Goal: Information Seeking & Learning: Learn about a topic

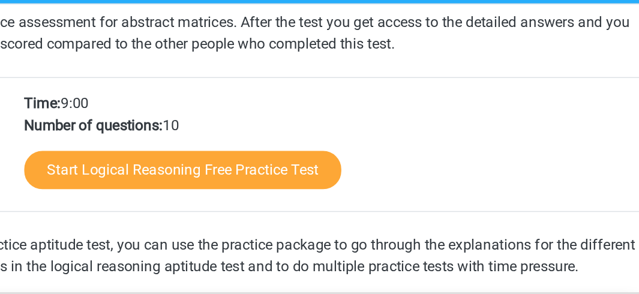
scroll to position [133, 0]
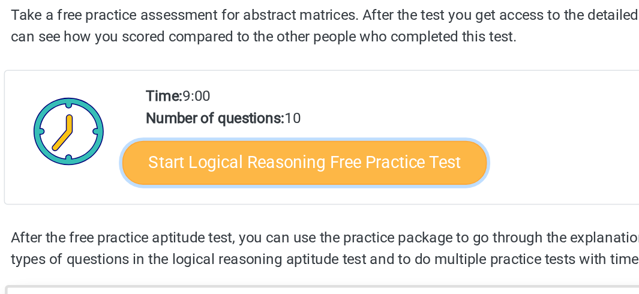
click at [310, 207] on link "Start Logical Reasoning Free Practice Test" at bounding box center [266, 207] width 240 height 29
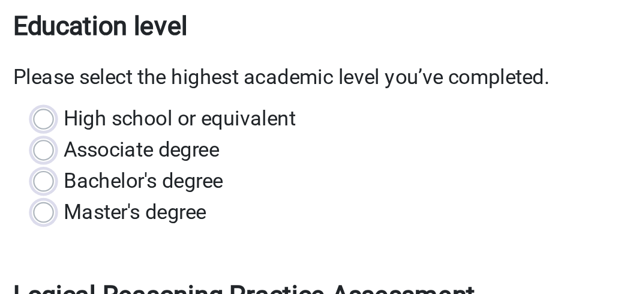
scroll to position [225, 0]
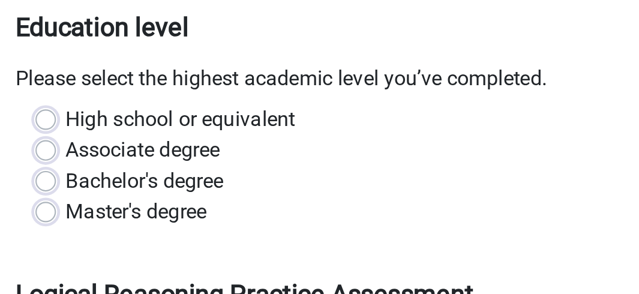
click at [110, 126] on label "Master's degree" at bounding box center [143, 126] width 66 height 14
click at [96, 126] on input "Master's degree" at bounding box center [100, 125] width 10 height 12
radio input "true"
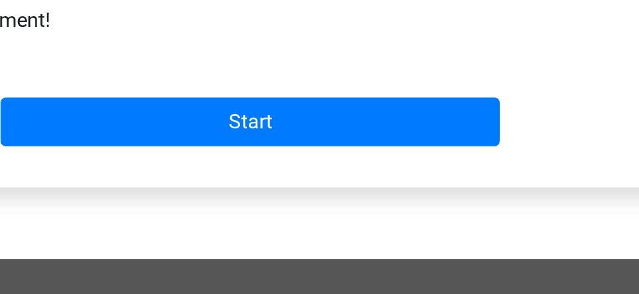
scroll to position [353, 0]
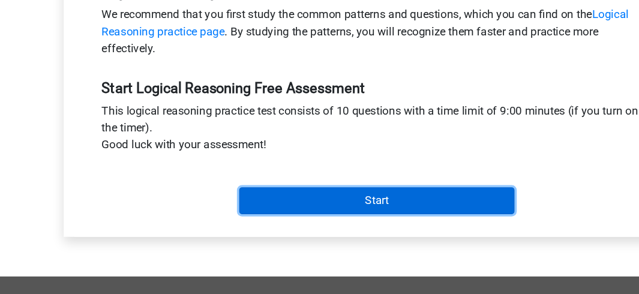
click at [317, 213] on input "Start" at bounding box center [320, 214] width 234 height 23
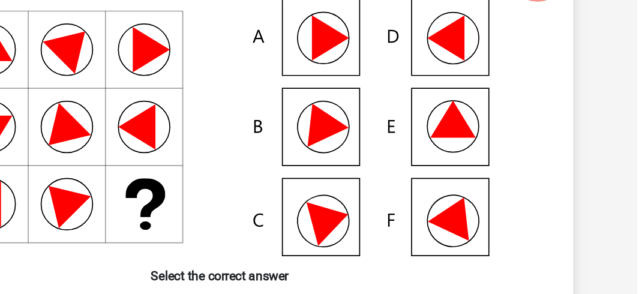
scroll to position [44, 0]
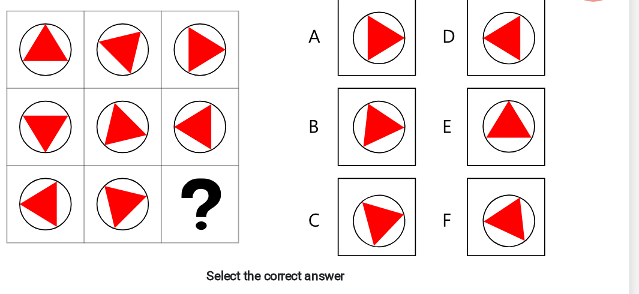
click at [497, 228] on icon at bounding box center [500, 233] width 43 height 40
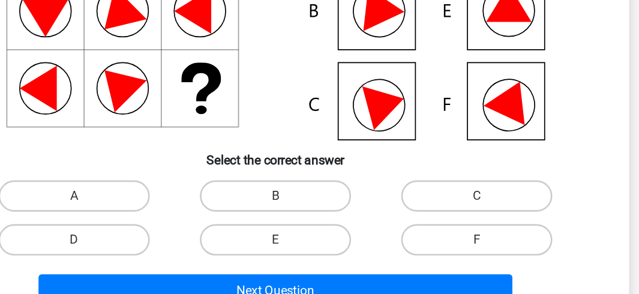
scroll to position [133, 0]
click at [478, 248] on label "F" at bounding box center [474, 252] width 116 height 24
click at [478, 252] on input "F" at bounding box center [478, 256] width 8 height 8
radio input "true"
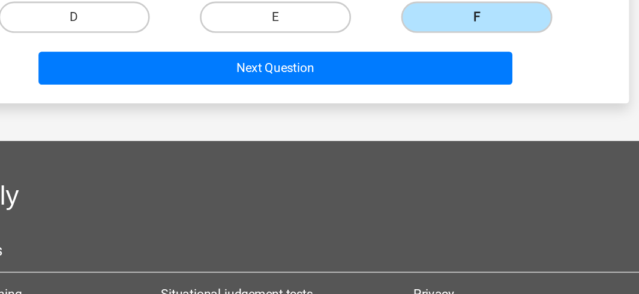
scroll to position [303, 0]
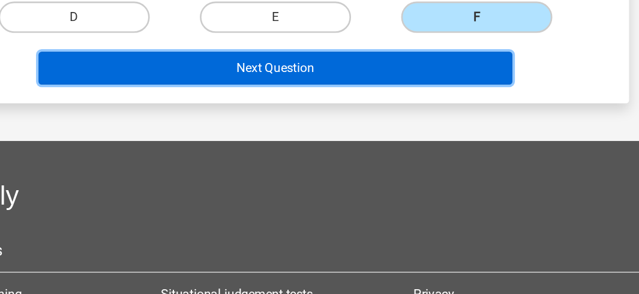
click at [328, 121] on button "Next Question" at bounding box center [319, 120] width 363 height 25
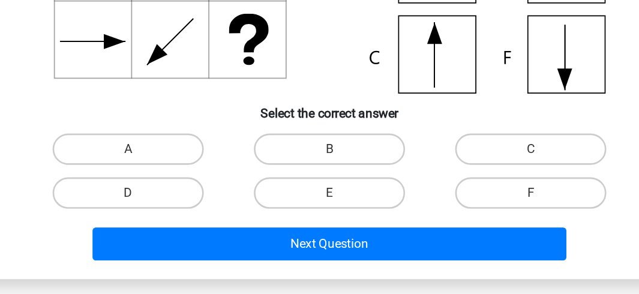
scroll to position [220, 0]
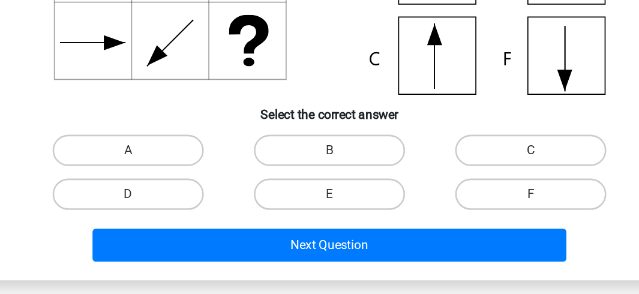
click at [461, 128] on label "C" at bounding box center [474, 131] width 116 height 24
click at [474, 131] on input "C" at bounding box center [478, 135] width 8 height 8
radio input "true"
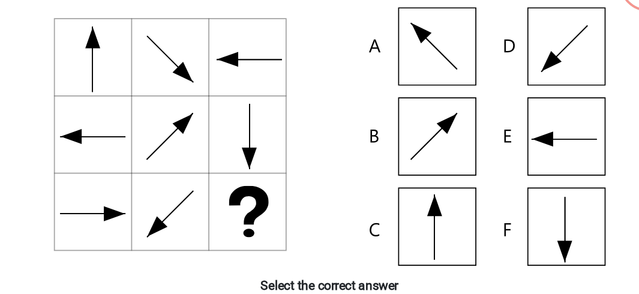
scroll to position [204, 0]
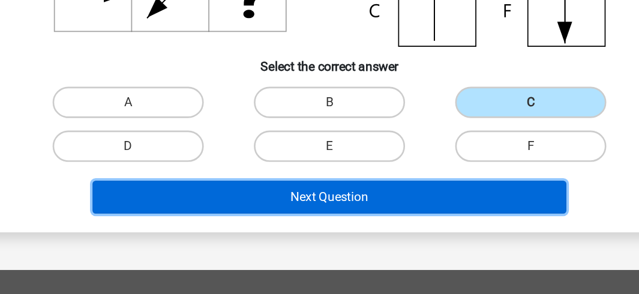
click at [381, 220] on button "Next Question" at bounding box center [319, 219] width 363 height 25
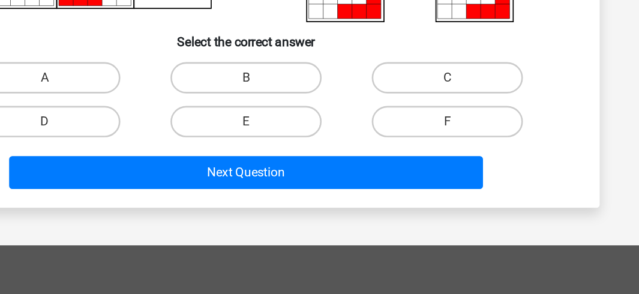
scroll to position [224, 0]
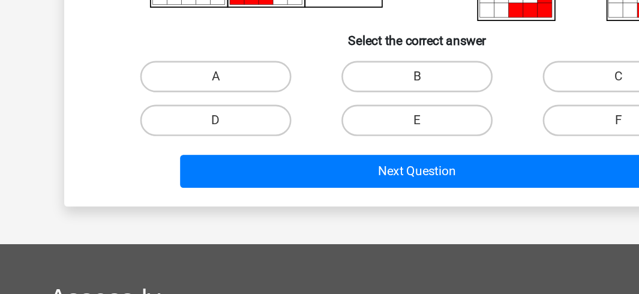
click at [167, 134] on input "A" at bounding box center [169, 131] width 8 height 8
radio input "true"
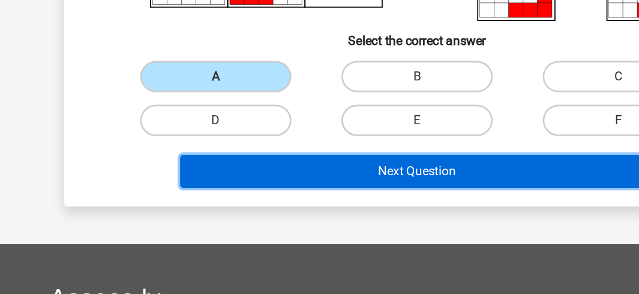
click at [290, 194] on button "Next Question" at bounding box center [319, 199] width 363 height 25
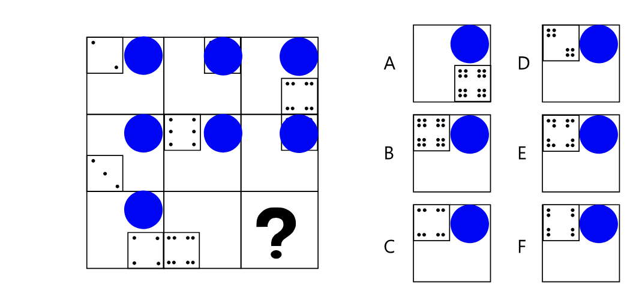
scroll to position [55, 0]
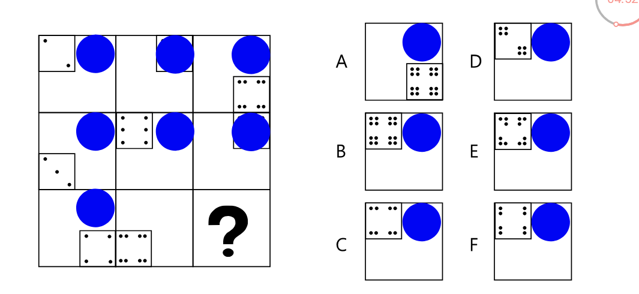
click at [206, 156] on icon at bounding box center [320, 154] width 484 height 198
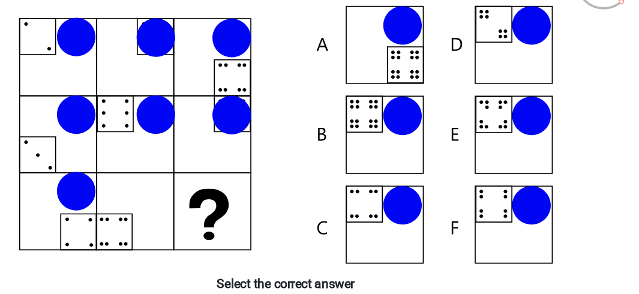
scroll to position [197, 0]
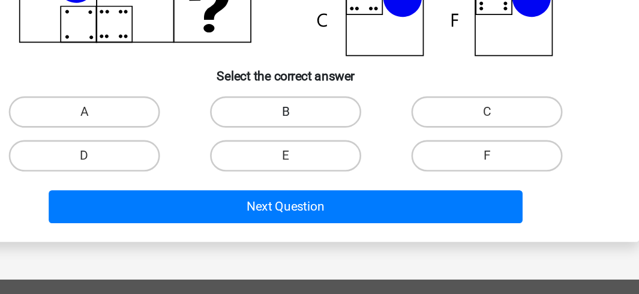
click at [303, 151] on label "B" at bounding box center [320, 154] width 116 height 24
click at [319, 154] on input "B" at bounding box center [323, 158] width 8 height 8
radio input "true"
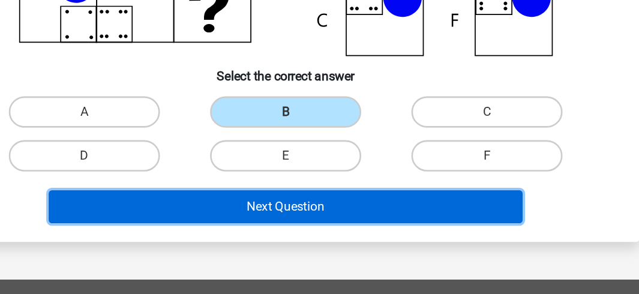
click at [327, 227] on button "Next Question" at bounding box center [319, 226] width 363 height 25
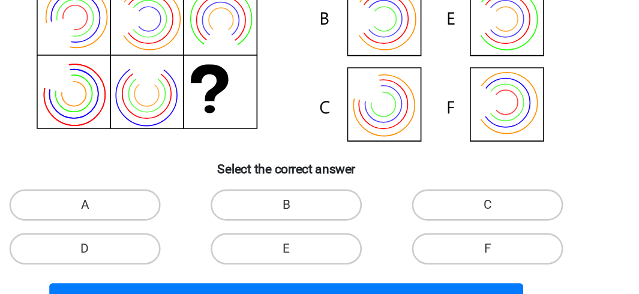
scroll to position [127, 0]
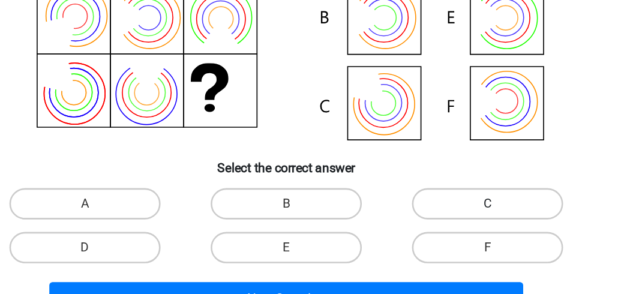
click at [467, 222] on label "C" at bounding box center [474, 225] width 116 height 24
click at [474, 225] on input "C" at bounding box center [478, 229] width 8 height 8
radio input "true"
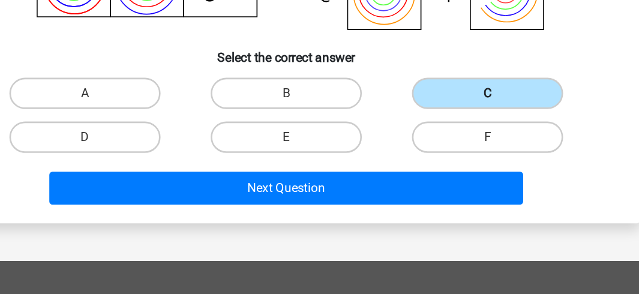
scroll to position [228, 0]
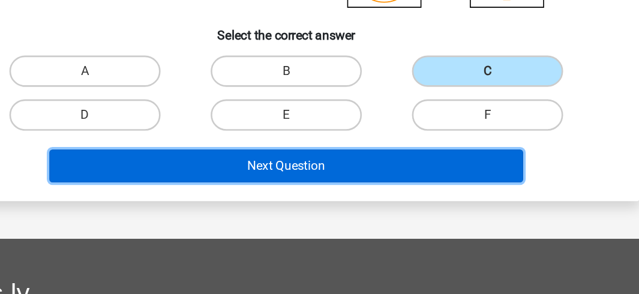
click at [365, 200] on button "Next Question" at bounding box center [319, 195] width 363 height 25
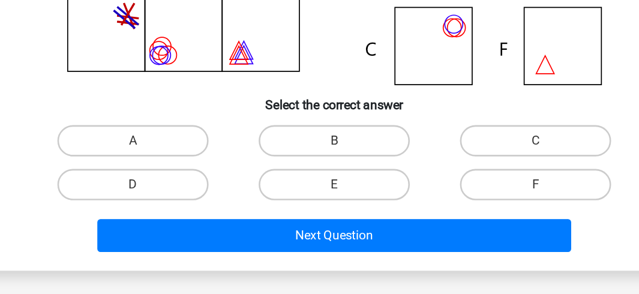
scroll to position [176, 0]
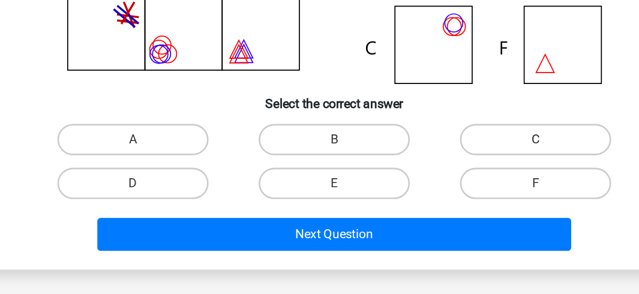
click at [457, 167] on label "C" at bounding box center [474, 175] width 116 height 24
click at [474, 175] on input "C" at bounding box center [478, 179] width 8 height 8
radio input "true"
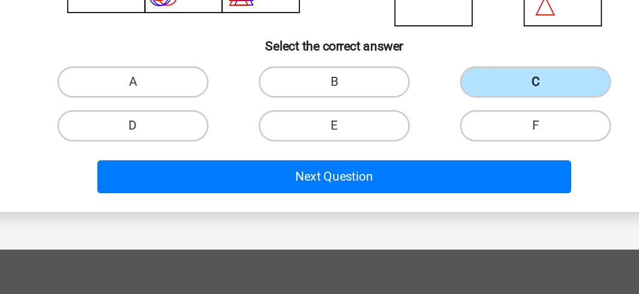
scroll to position [240, 0]
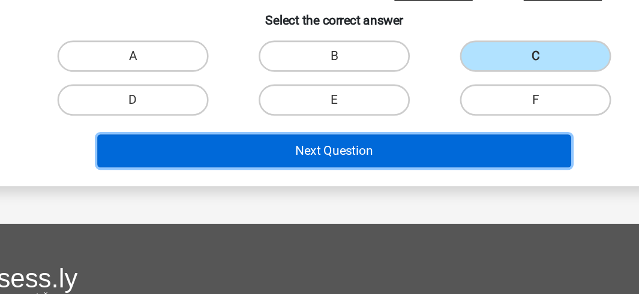
click at [359, 174] on button "Next Question" at bounding box center [319, 184] width 363 height 25
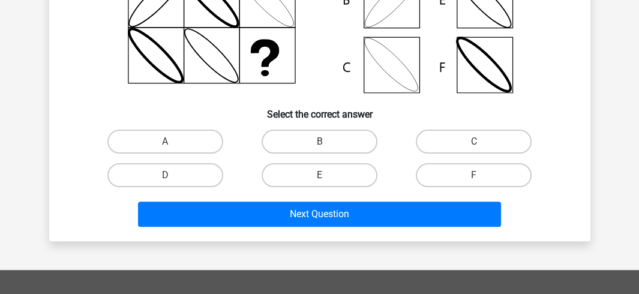
scroll to position [209, 0]
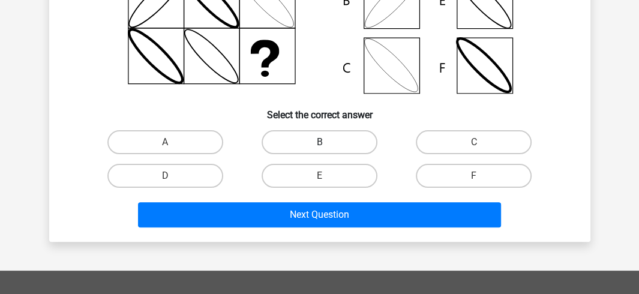
click at [351, 142] on label "B" at bounding box center [320, 142] width 116 height 24
click at [327, 142] on input "B" at bounding box center [323, 146] width 8 height 8
radio input "true"
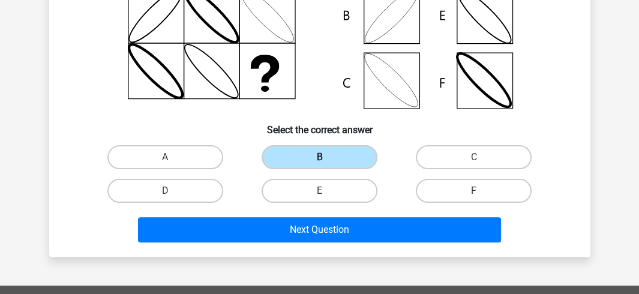
scroll to position [193, 0]
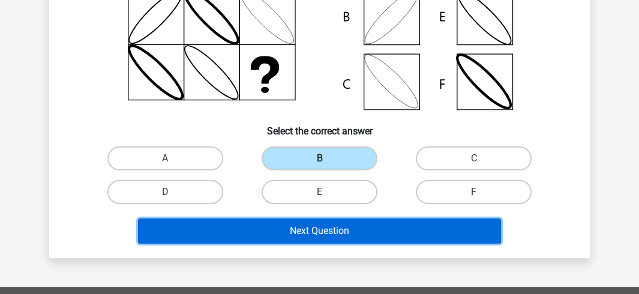
click at [310, 240] on button "Next Question" at bounding box center [319, 231] width 363 height 25
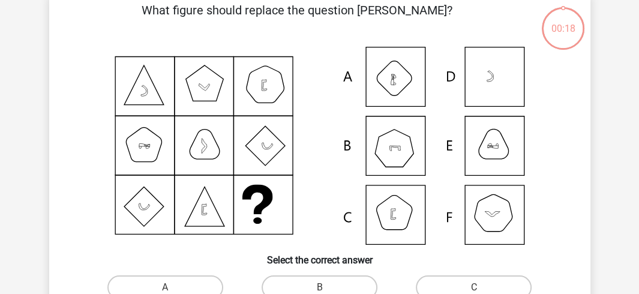
scroll to position [55, 0]
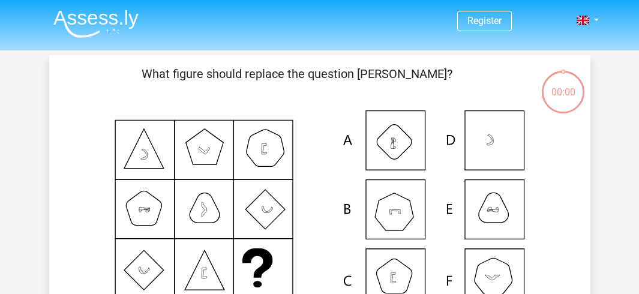
scroll to position [55, 0]
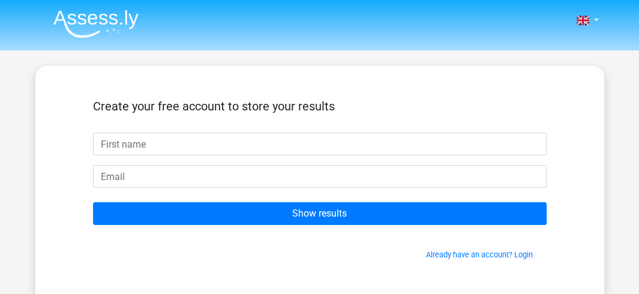
drag, startPoint x: 283, startPoint y: 156, endPoint x: 272, endPoint y: 150, distance: 12.9
click at [272, 150] on form "Create your free account to store your results Show results Already have an acc…" at bounding box center [320, 180] width 454 height 162
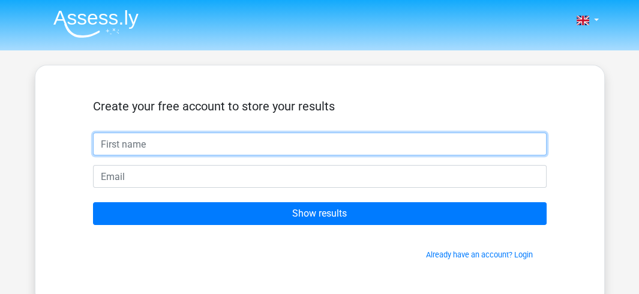
click at [272, 150] on input "text" at bounding box center [320, 144] width 454 height 23
type input "[PERSON_NAME]"
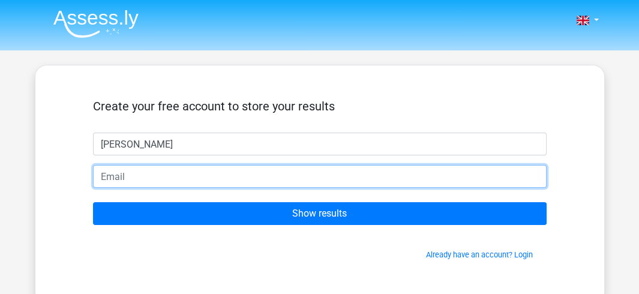
click at [229, 175] on input "email" at bounding box center [320, 176] width 454 height 23
type input "[EMAIL_ADDRESS][DOMAIN_NAME]"
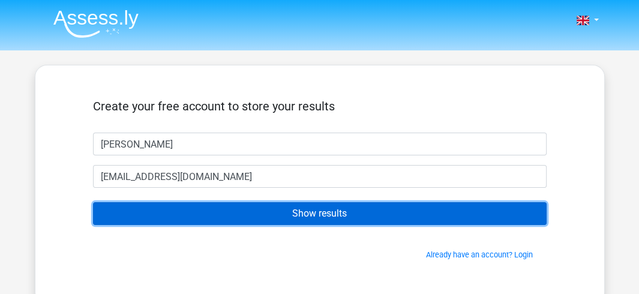
click at [306, 225] on input "Show results" at bounding box center [320, 213] width 454 height 23
click at [318, 213] on input "Show results" at bounding box center [320, 213] width 454 height 23
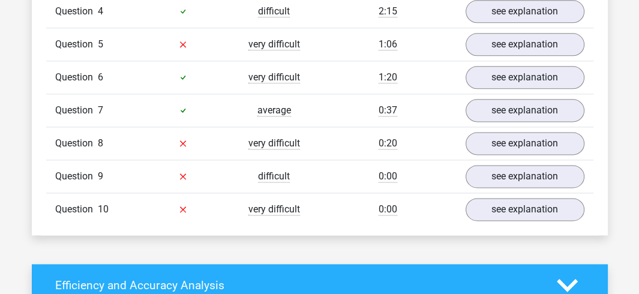
scroll to position [1071, 0]
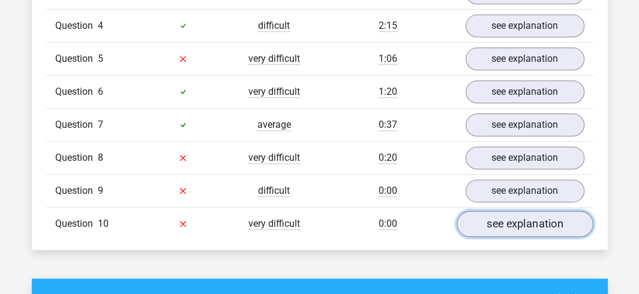
click at [522, 223] on link "see explanation" at bounding box center [525, 224] width 137 height 26
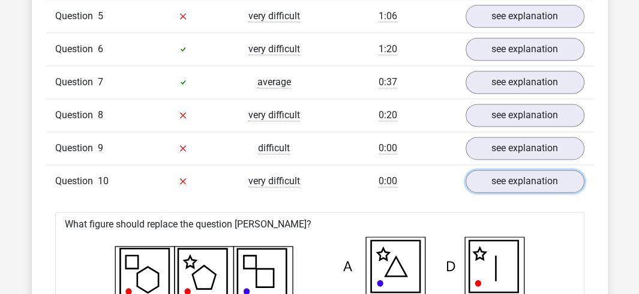
scroll to position [1112, 0]
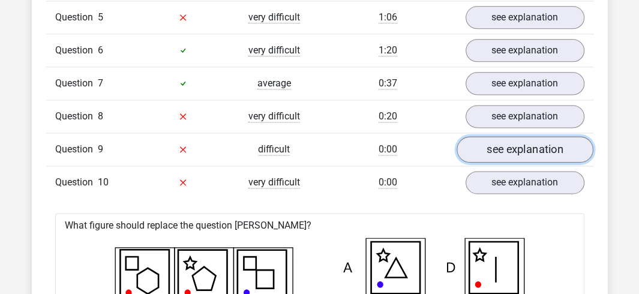
click at [523, 139] on link "see explanation" at bounding box center [525, 149] width 137 height 26
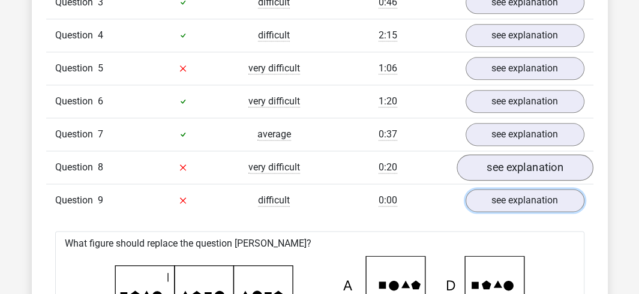
scroll to position [1039, 0]
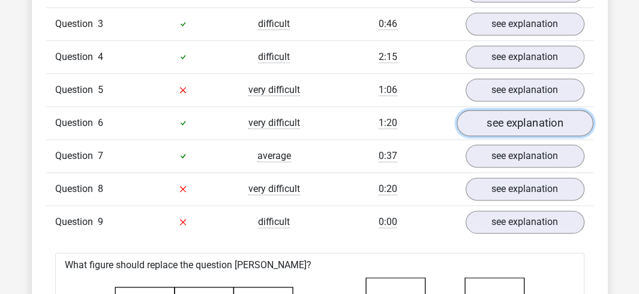
click at [528, 121] on link "see explanation" at bounding box center [525, 123] width 137 height 26
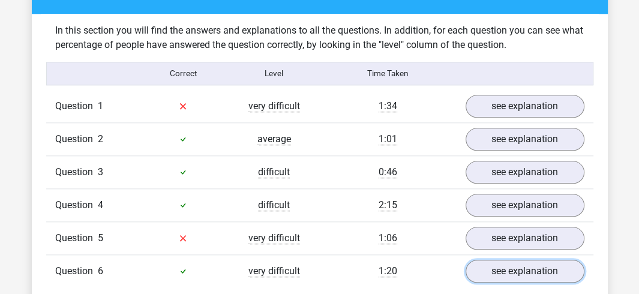
scroll to position [892, 0]
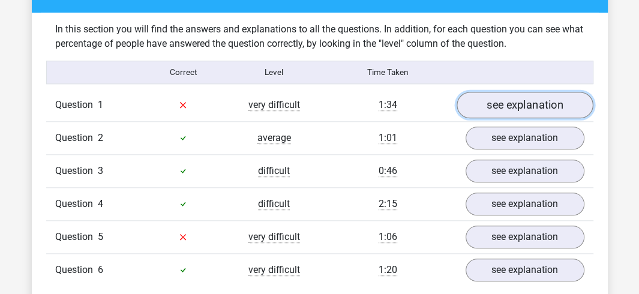
click at [554, 95] on link "see explanation" at bounding box center [525, 105] width 137 height 26
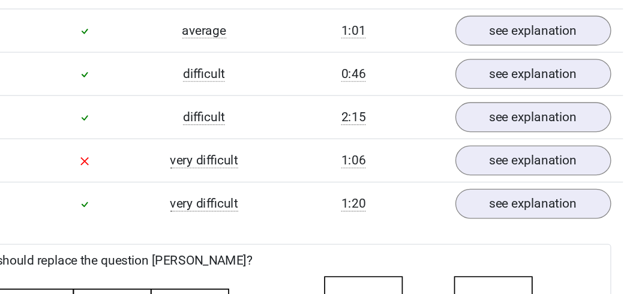
scroll to position [1725, 0]
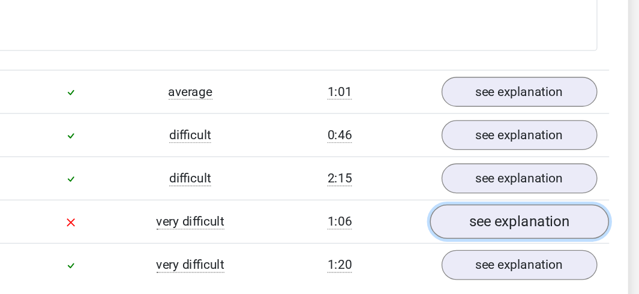
click at [502, 169] on link "see explanation" at bounding box center [525, 169] width 137 height 26
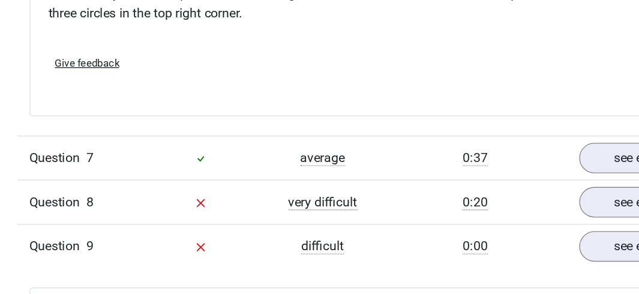
scroll to position [3113, 0]
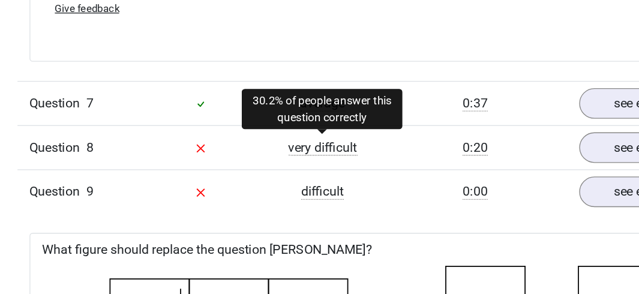
click at [273, 186] on span "very difficult" at bounding box center [275, 184] width 52 height 12
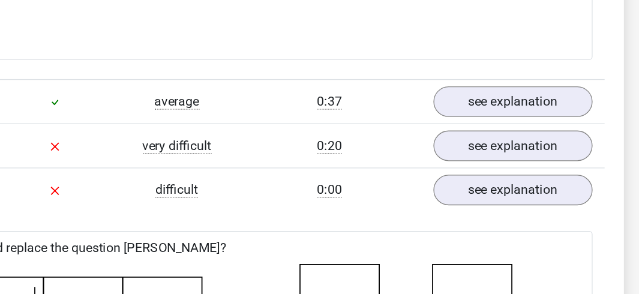
scroll to position [3115, 0]
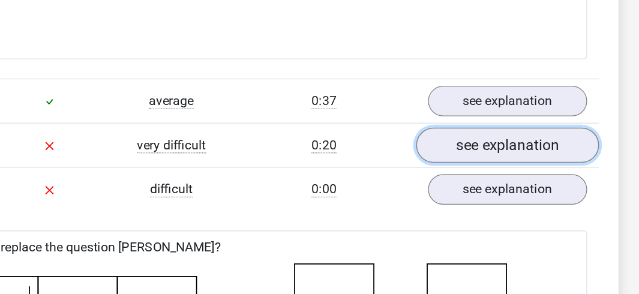
click at [543, 178] on link "see explanation" at bounding box center [525, 182] width 137 height 26
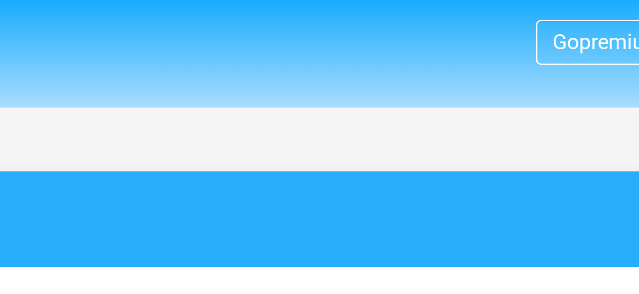
scroll to position [0, 0]
